Goal: Task Accomplishment & Management: Use online tool/utility

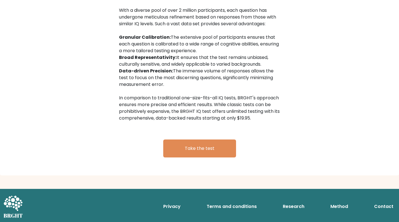
scroll to position [899, 0]
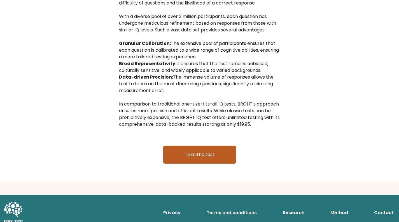
click at [195, 153] on link "Take the test" at bounding box center [199, 154] width 73 height 18
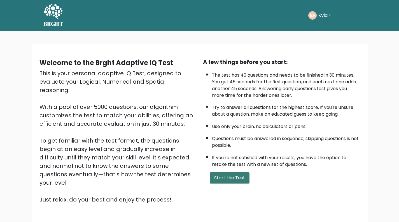
click at [222, 183] on button "Start the Test" at bounding box center [230, 177] width 40 height 11
